Goal: Navigation & Orientation: Go to known website

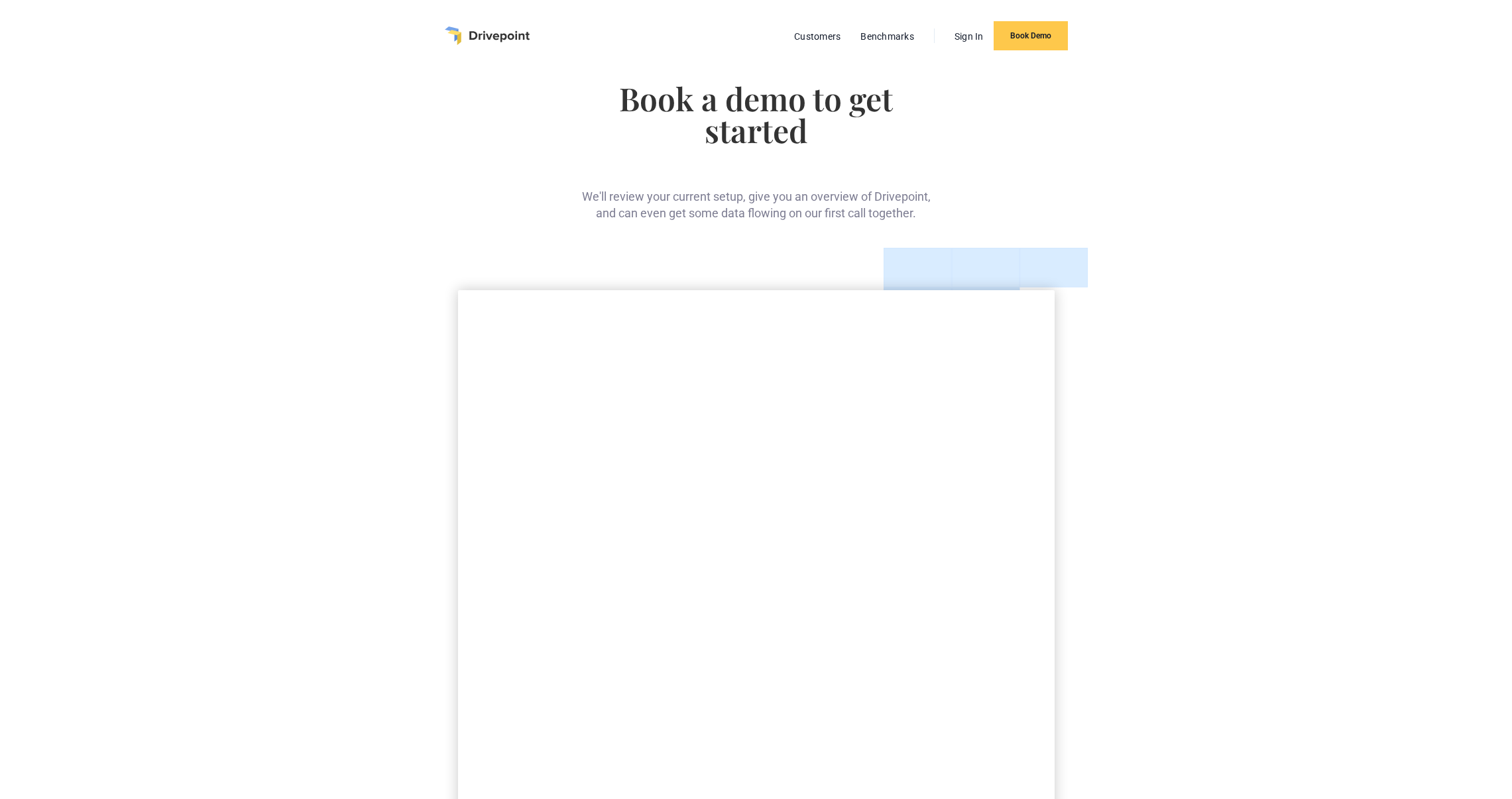
click at [483, 44] on img "home" at bounding box center [487, 35] width 85 height 18
